Goal: Register for event/course

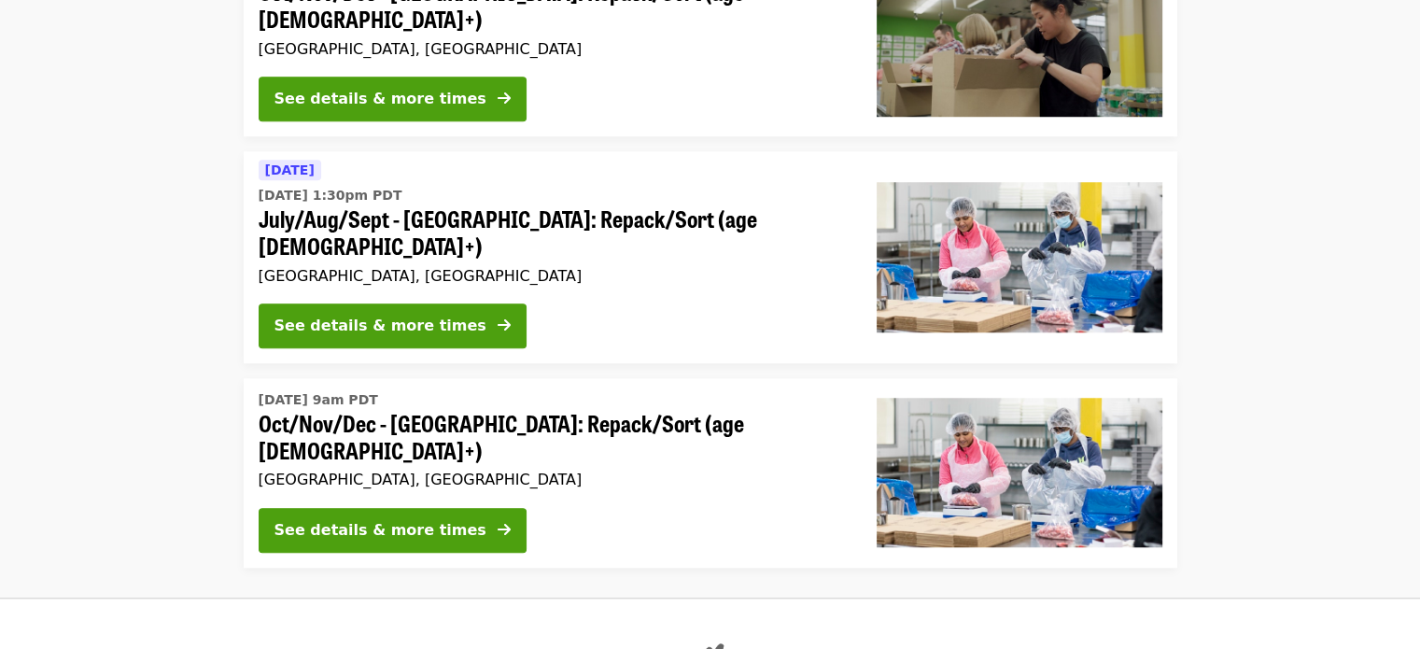
scroll to position [1078, 0]
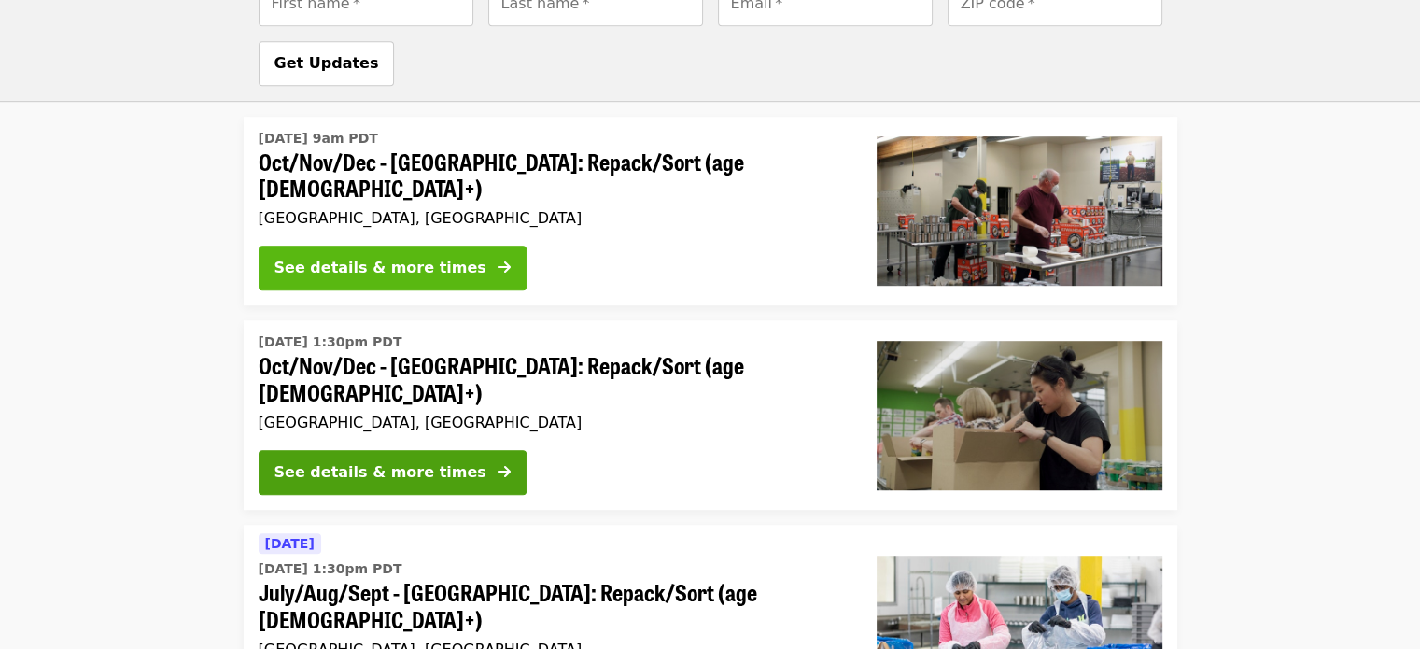
click at [426, 257] on div "See details & more times" at bounding box center [381, 268] width 212 height 22
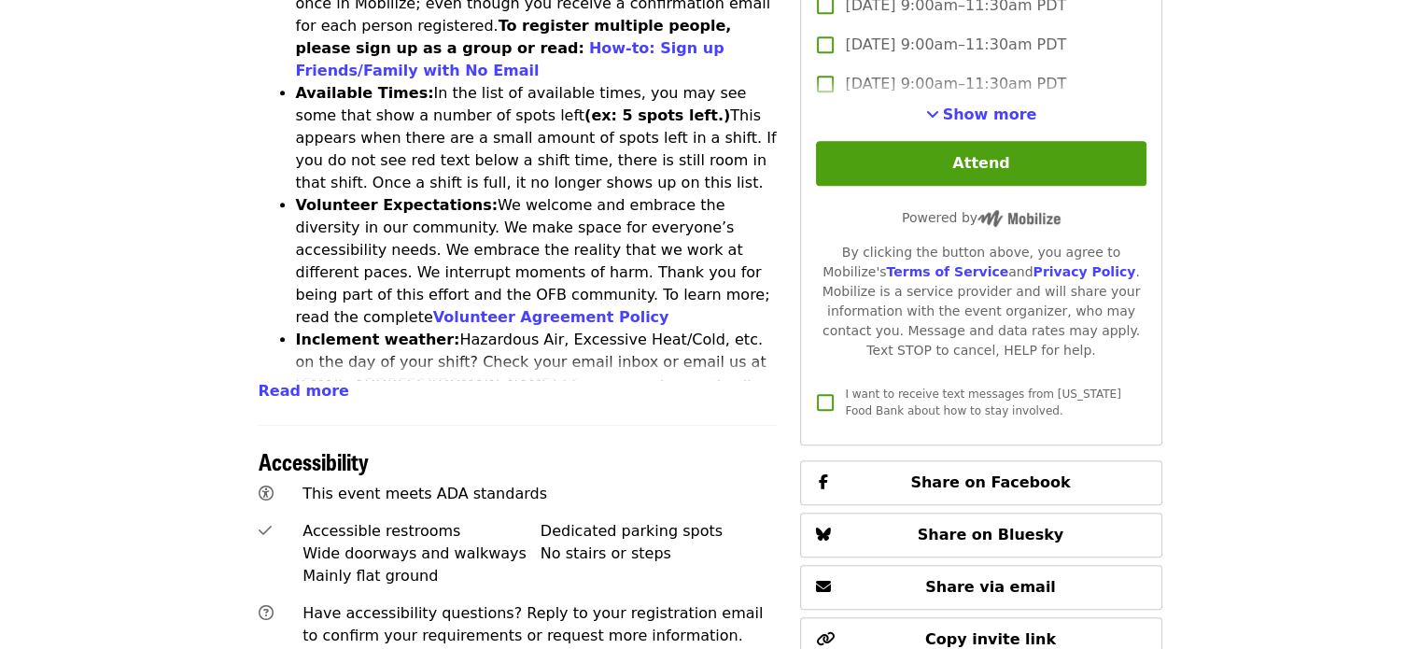
scroll to position [934, 0]
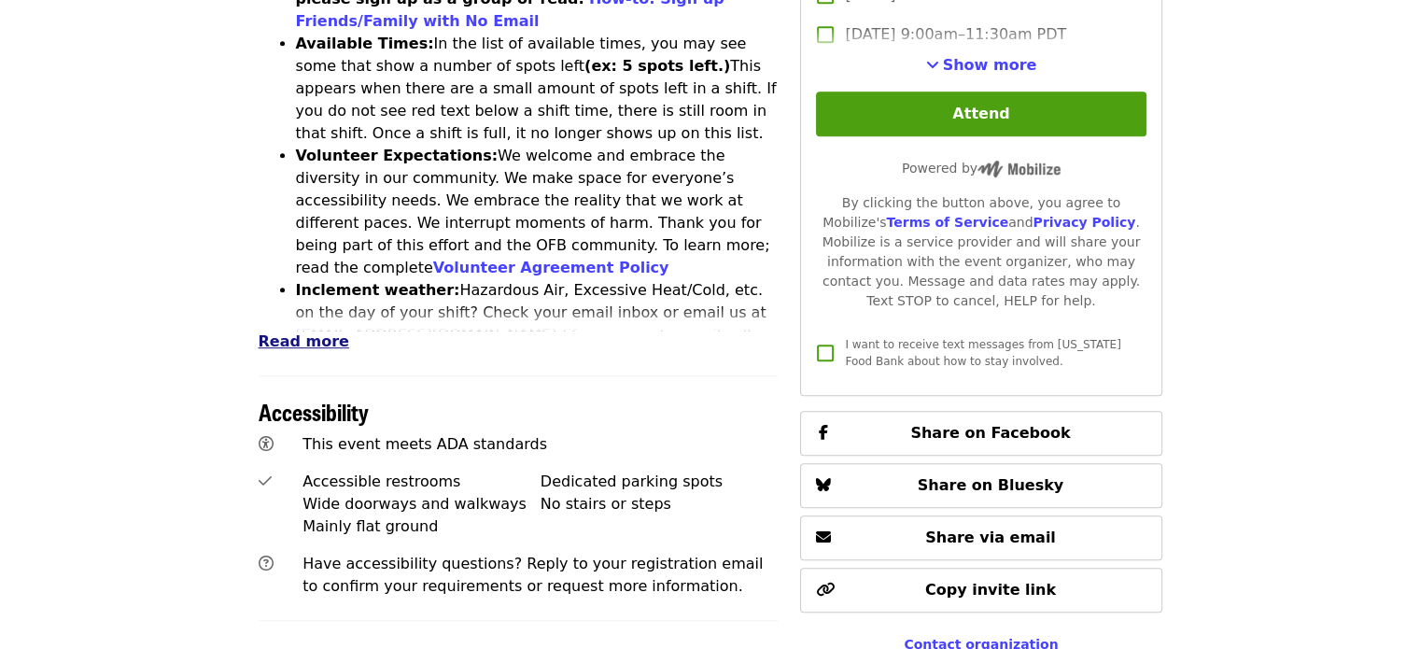
click at [275, 332] on span "Read more" at bounding box center [304, 341] width 91 height 18
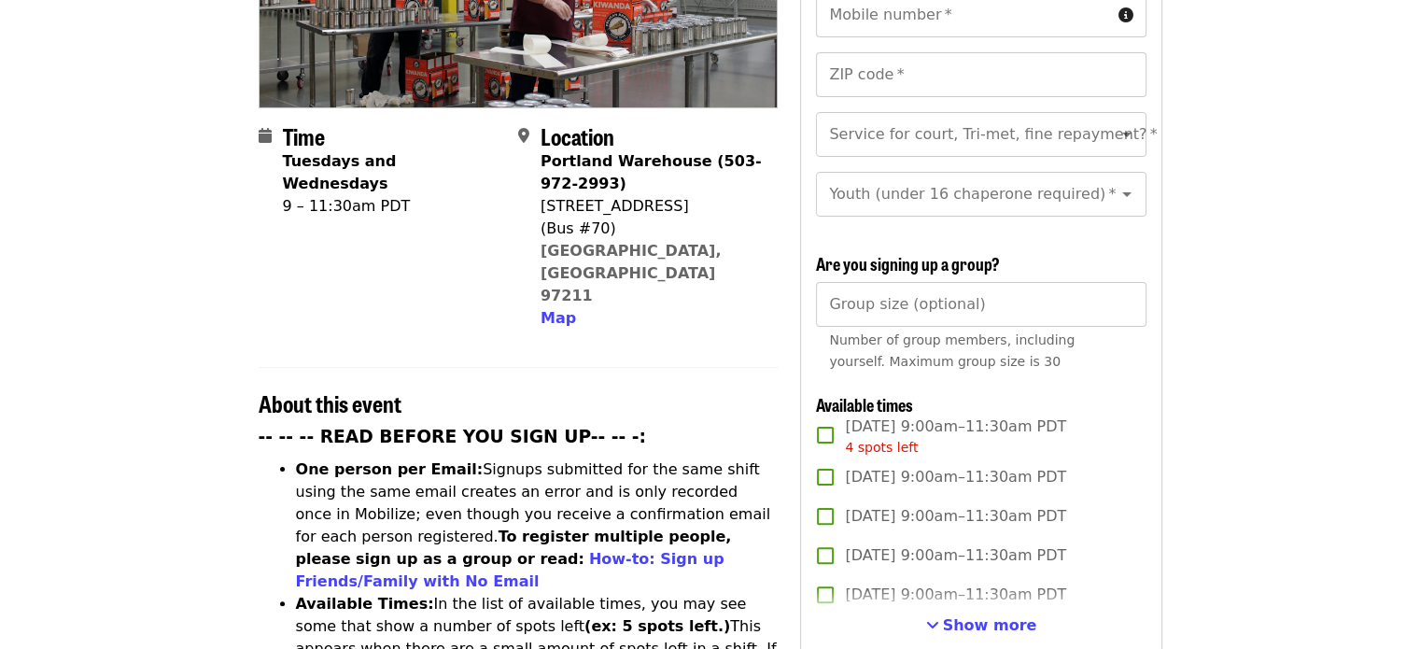
scroll to position [560, 0]
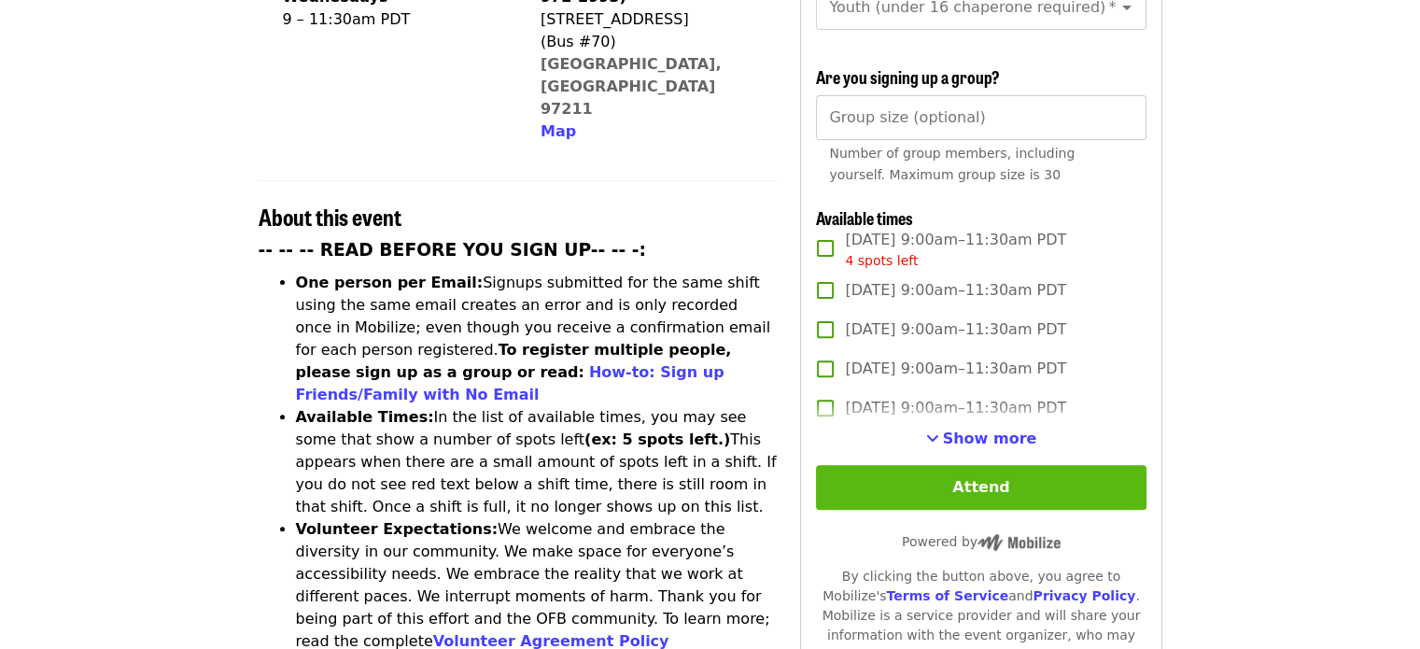
click at [1018, 477] on button "Attend" at bounding box center [981, 487] width 330 height 45
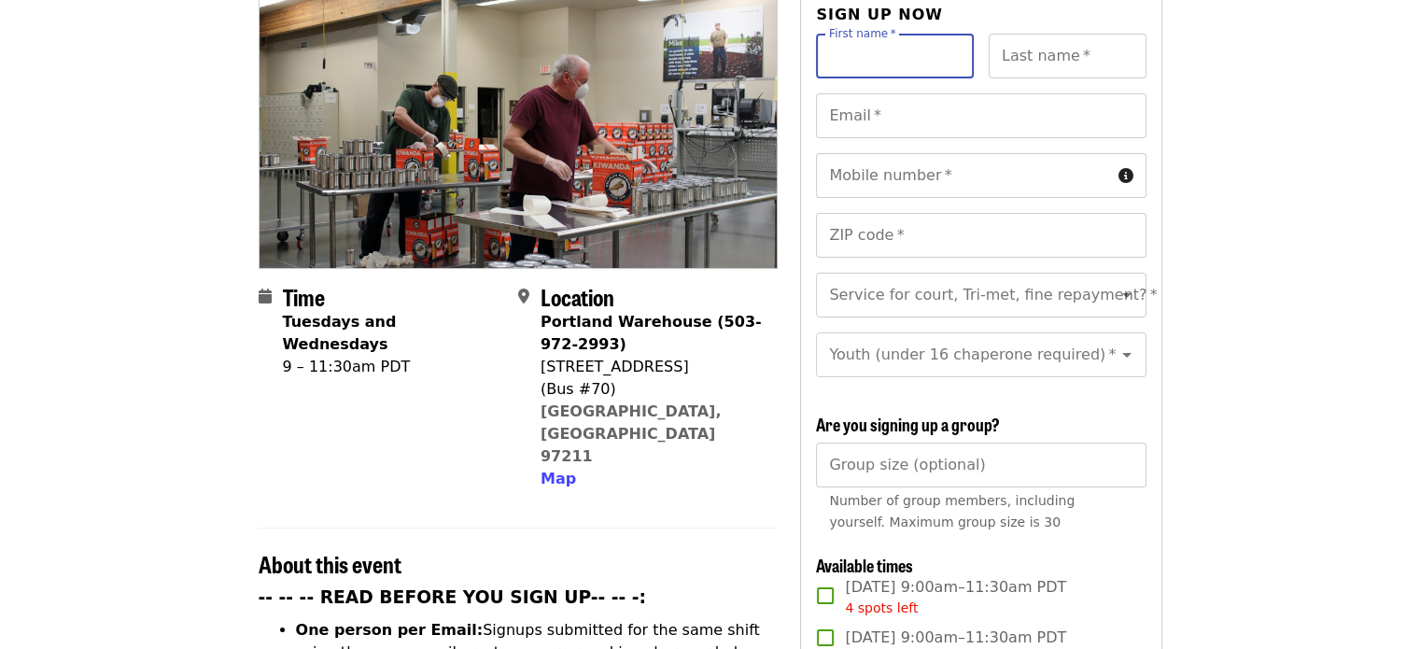
scroll to position [680, 0]
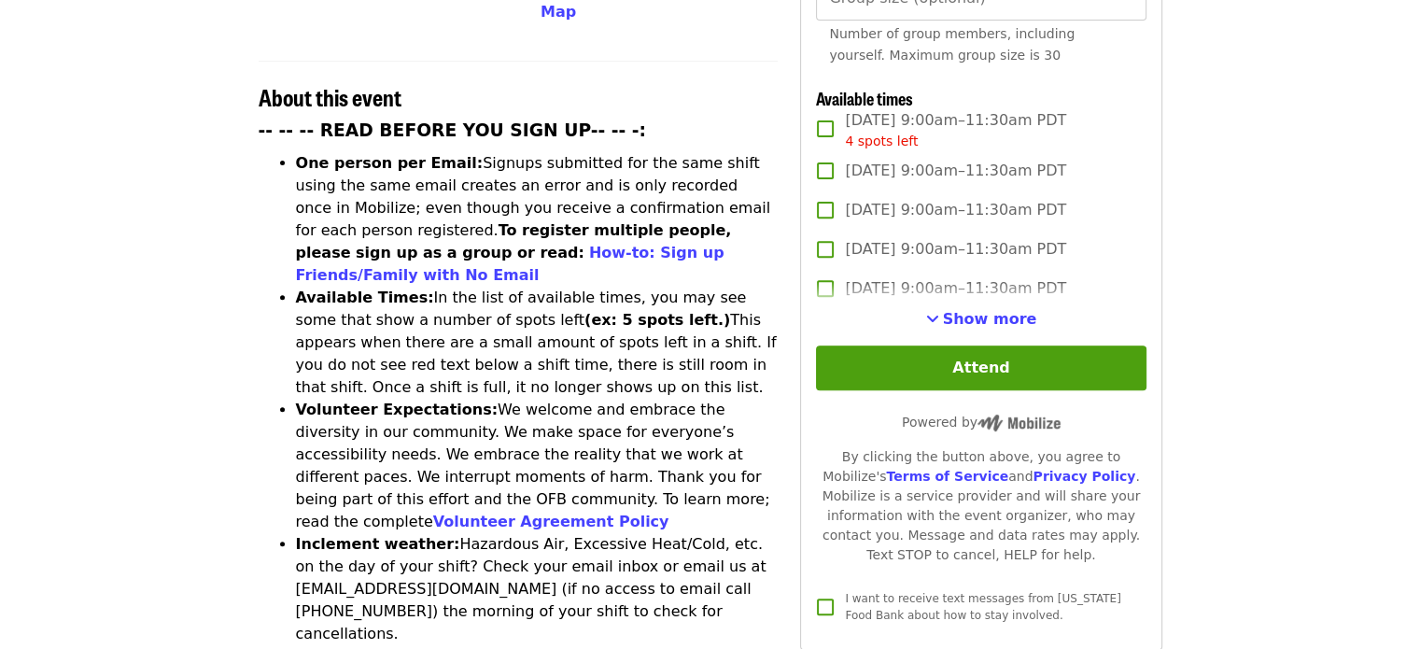
click at [987, 311] on span "Show more" at bounding box center [990, 319] width 94 height 18
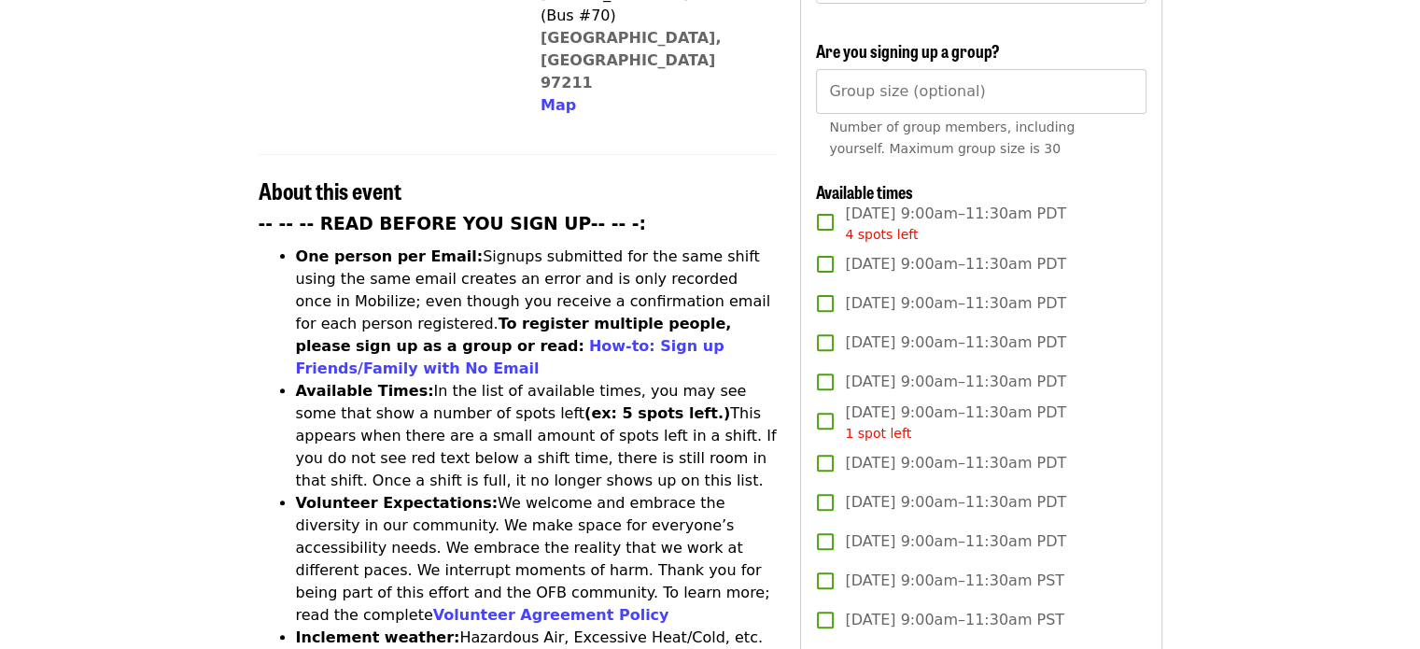
scroll to position [773, 0]
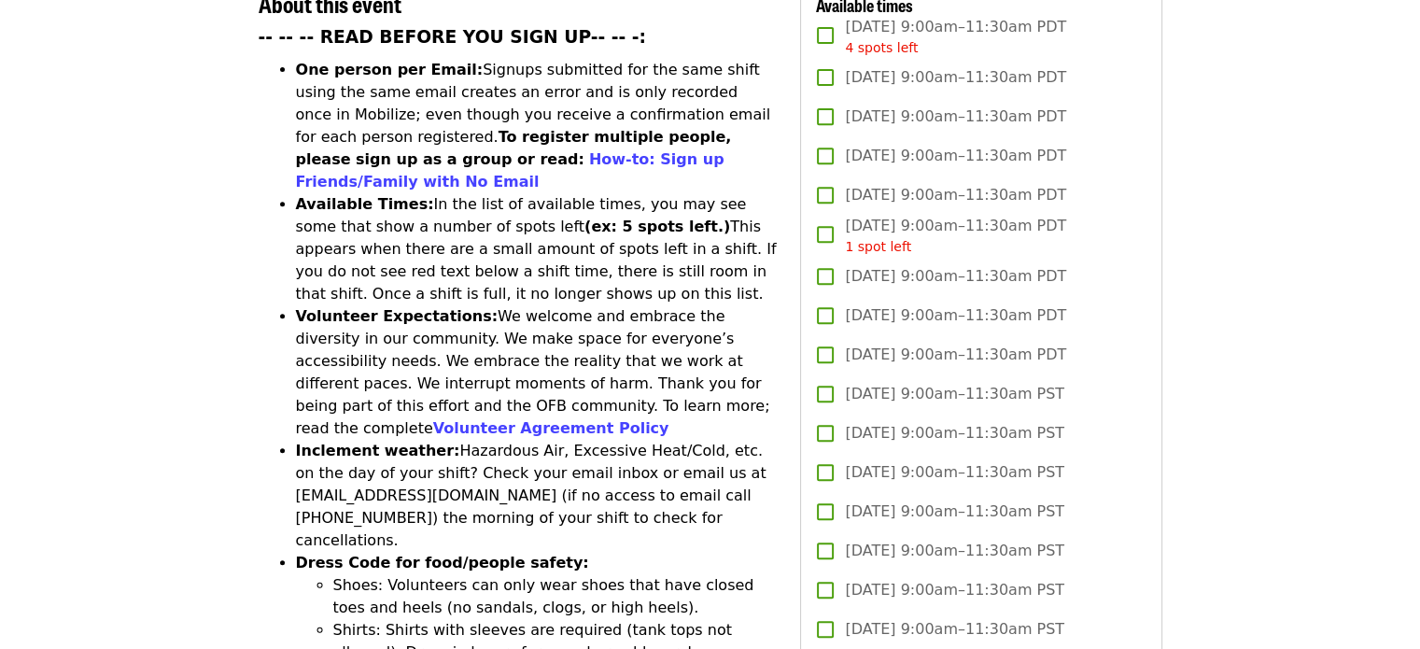
click at [1034, 348] on span "[DATE] 9:00am–11:30am PDT" at bounding box center [955, 355] width 221 height 22
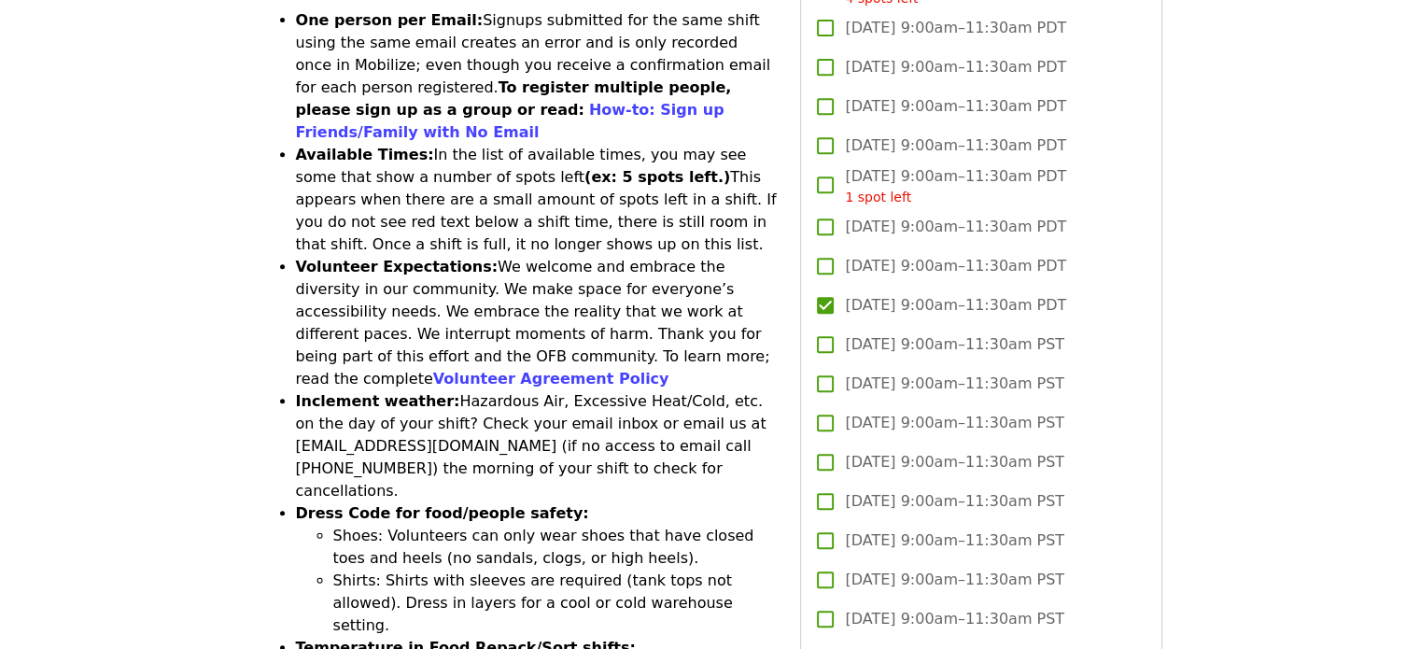
scroll to position [960, 0]
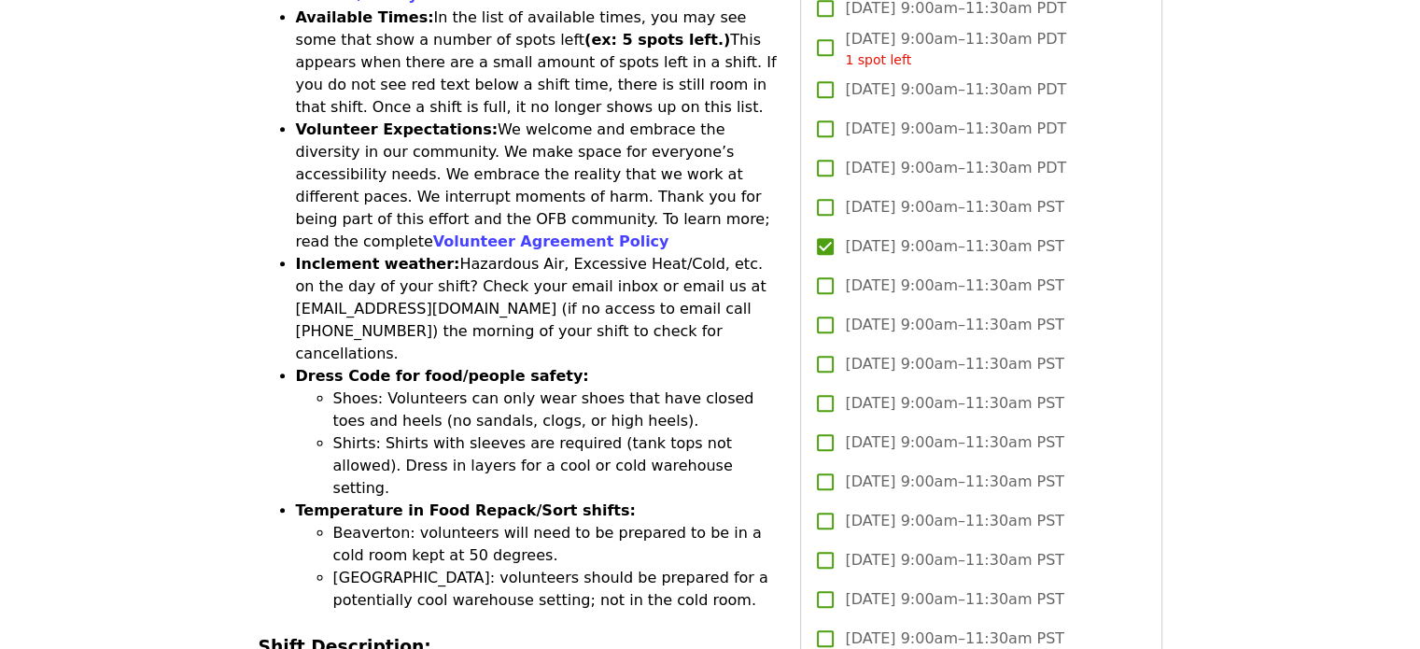
click at [596, 388] on li "Shoes: Volunteers can only wear shoes that have closed toes and heels (no sanda…" at bounding box center [555, 410] width 445 height 45
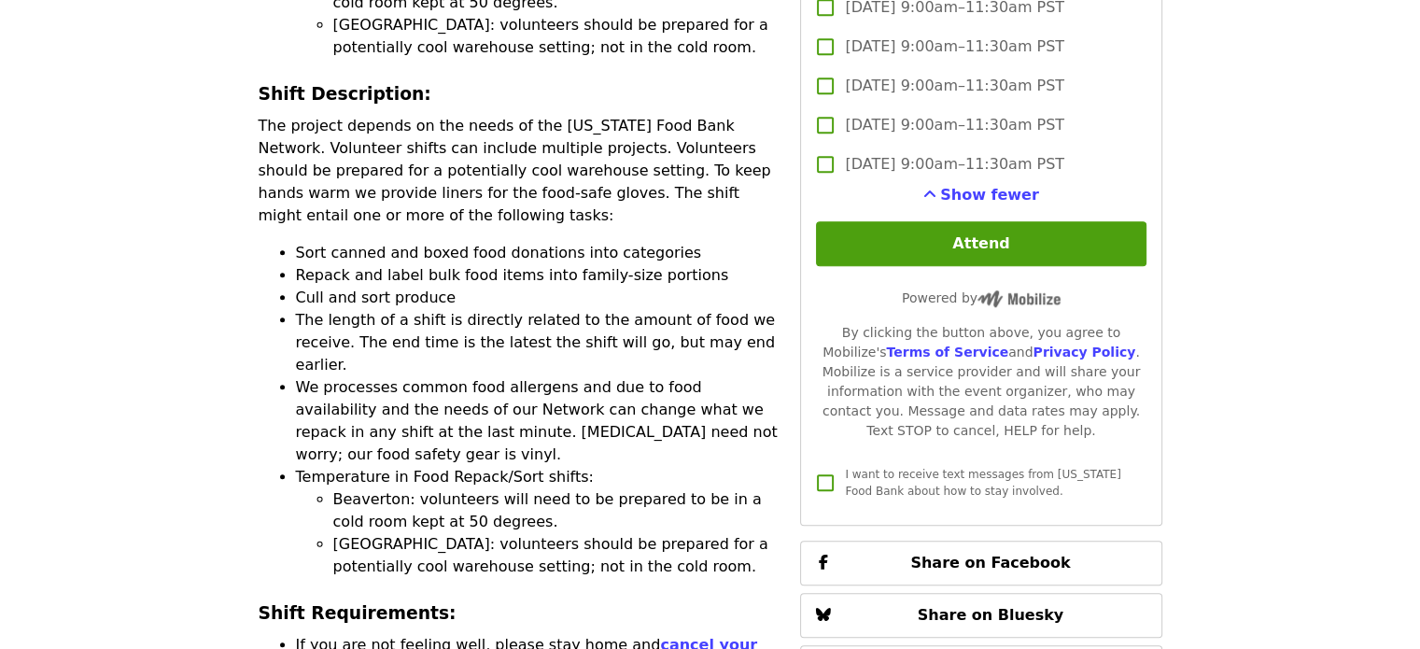
scroll to position [1521, 0]
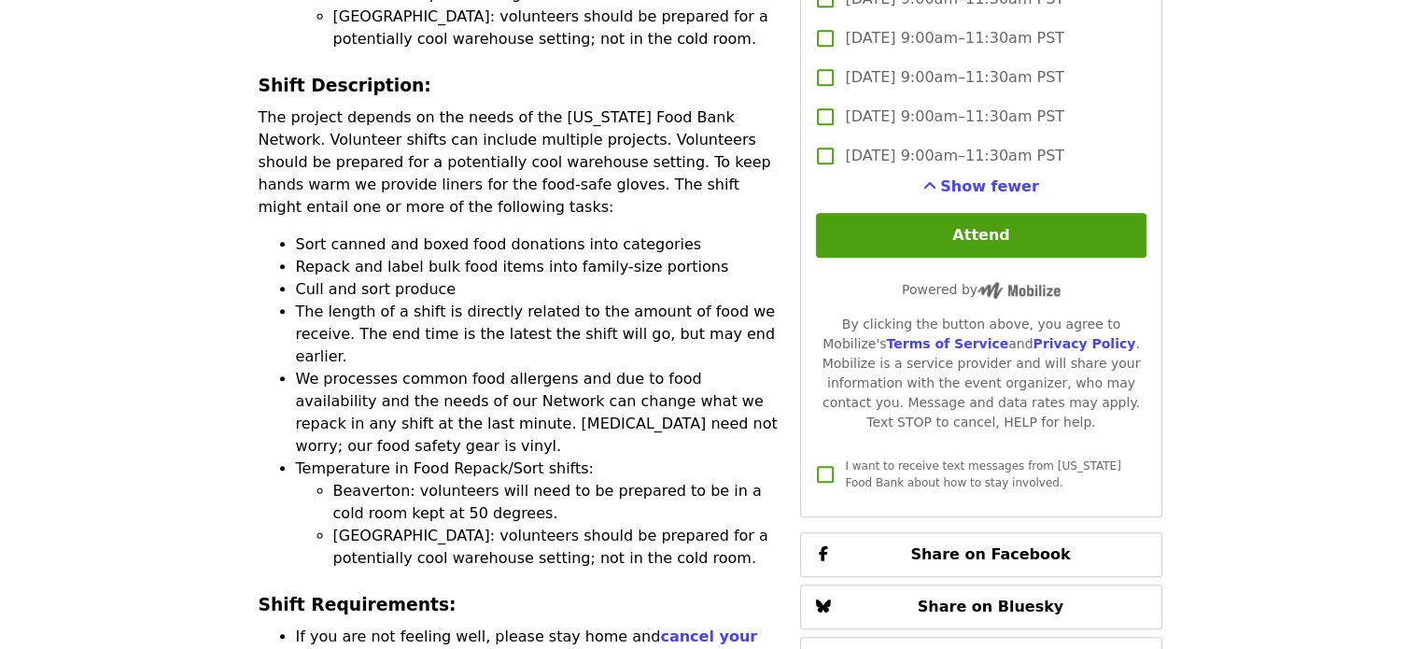
click at [554, 525] on li "[GEOGRAPHIC_DATA]: volunteers should be prepared for a potentially cool warehou…" at bounding box center [555, 547] width 445 height 45
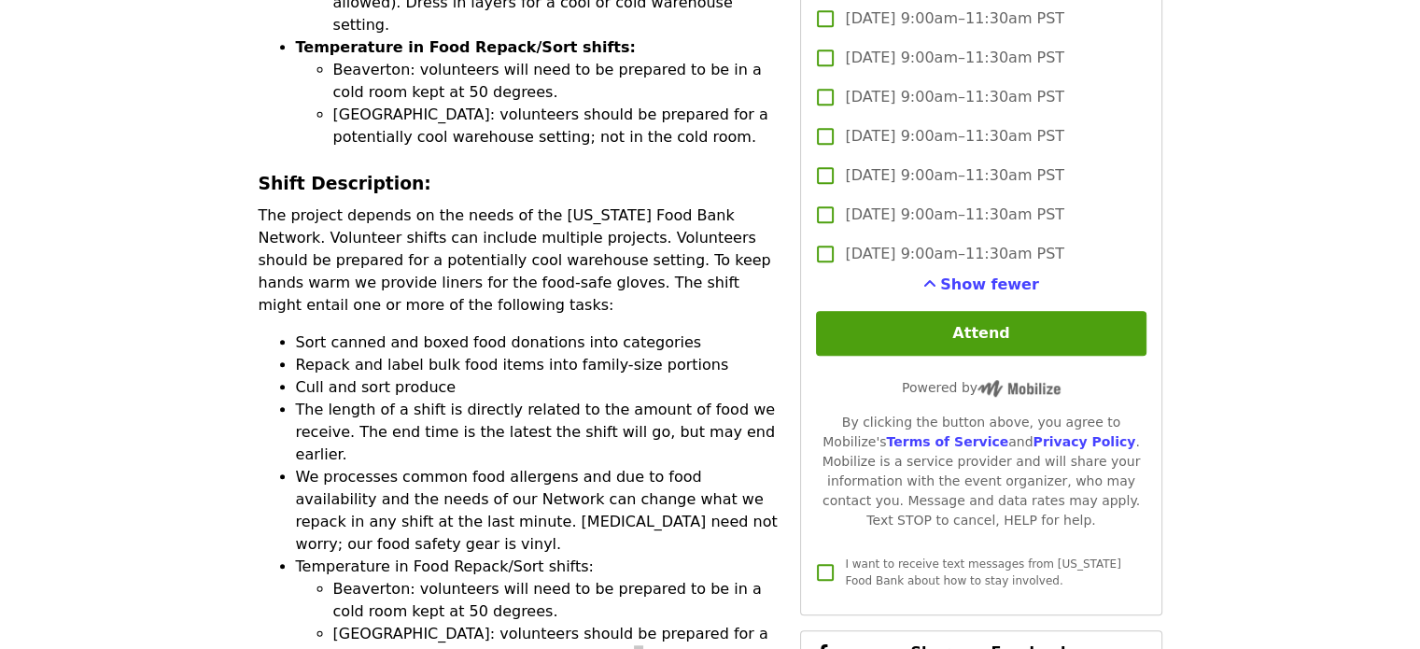
scroll to position [1241, 0]
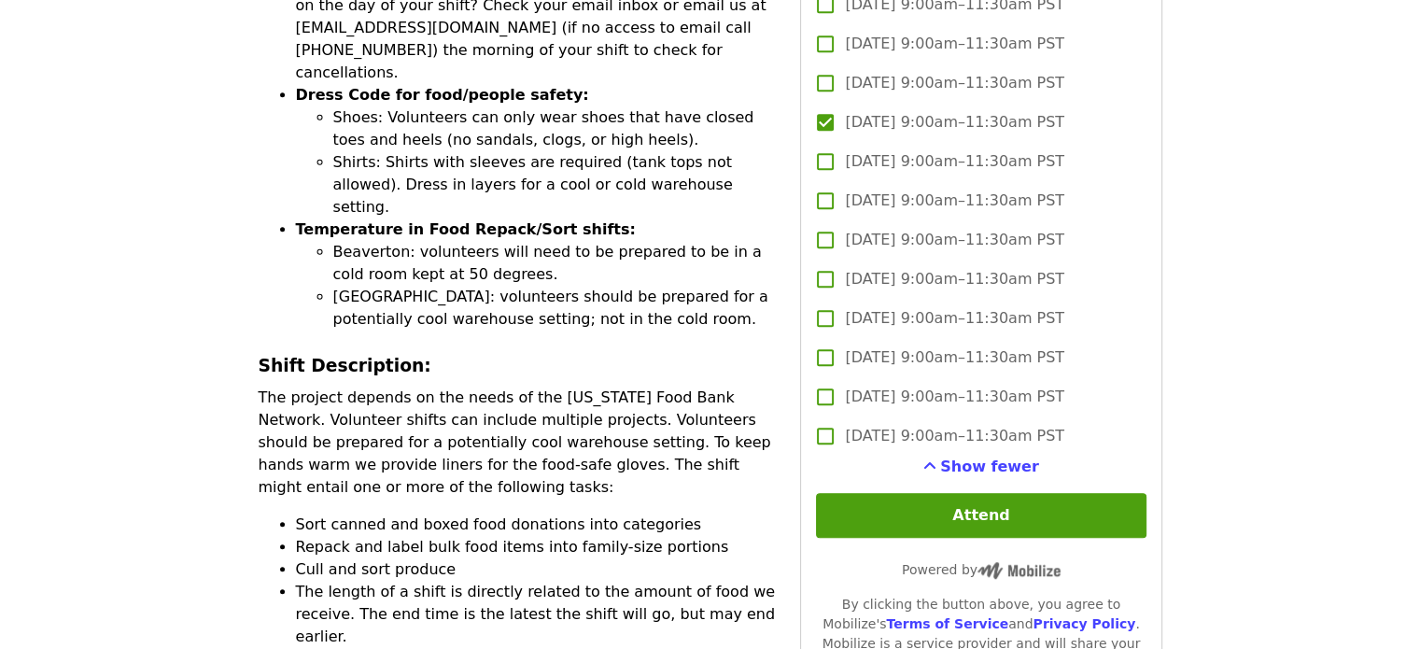
click at [969, 157] on span "[DATE] 9:00am–11:30am PST" at bounding box center [954, 161] width 219 height 22
click at [941, 123] on span "[DATE] 9:00am–11:30am PST" at bounding box center [954, 122] width 219 height 22
